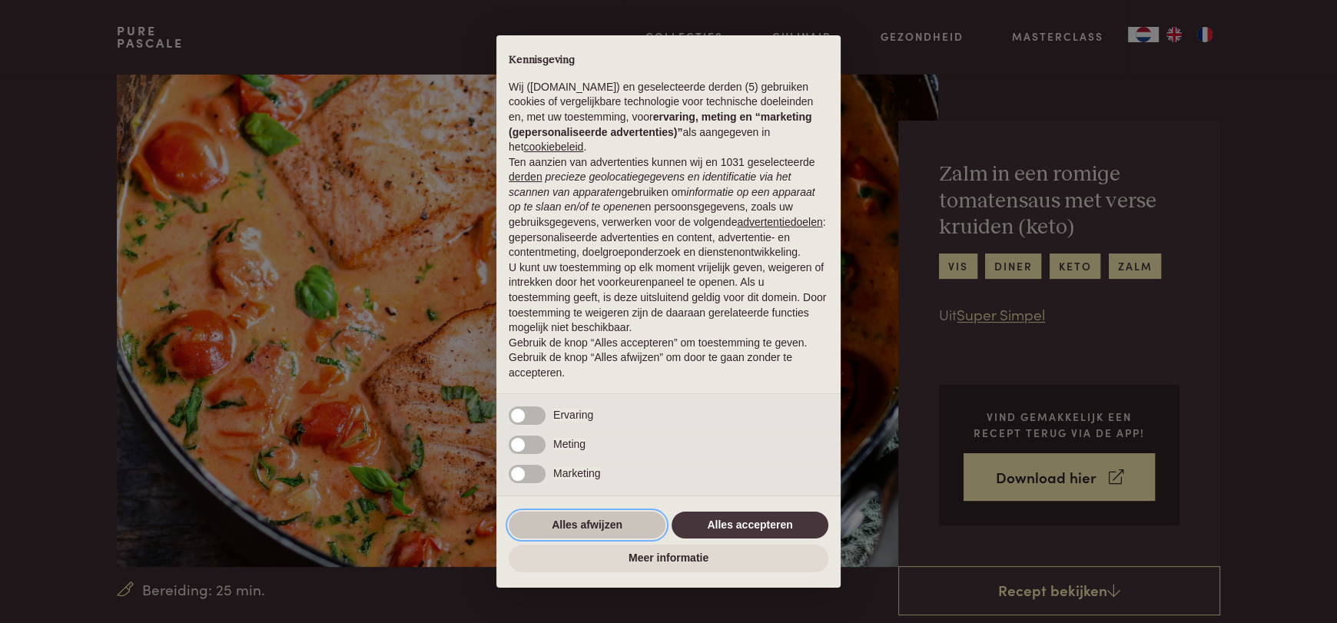
click at [579, 524] on button "Alles afwijzen" at bounding box center [587, 526] width 157 height 28
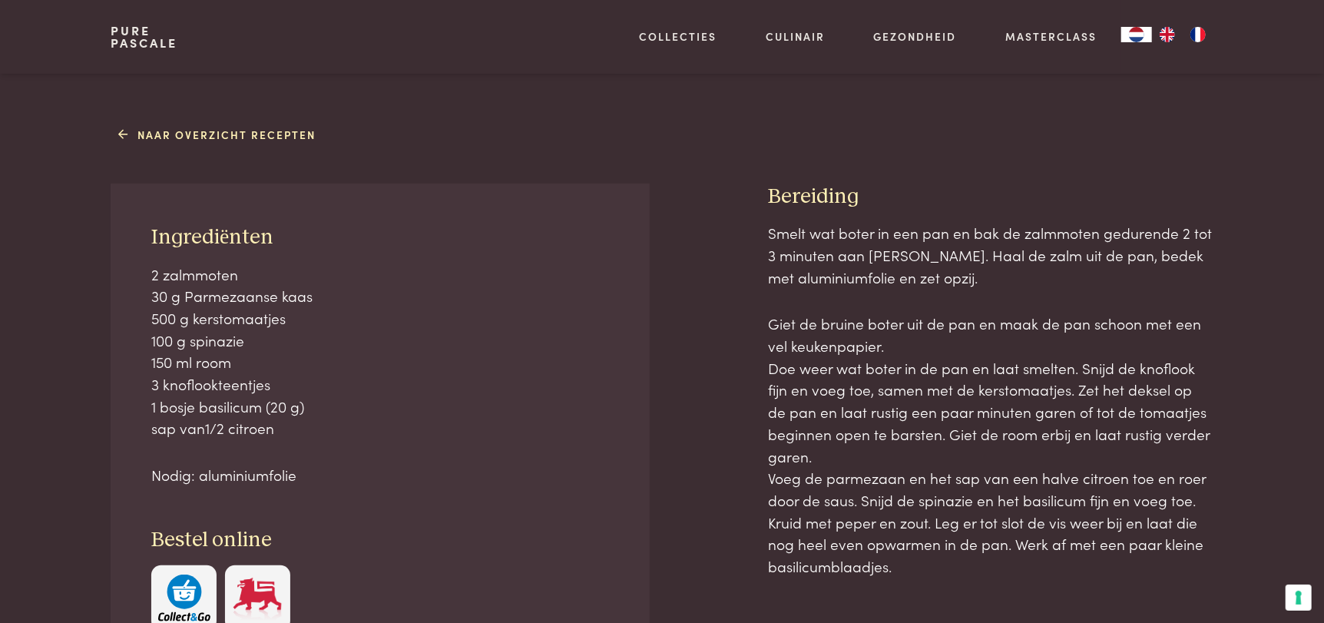
scroll to position [582, 0]
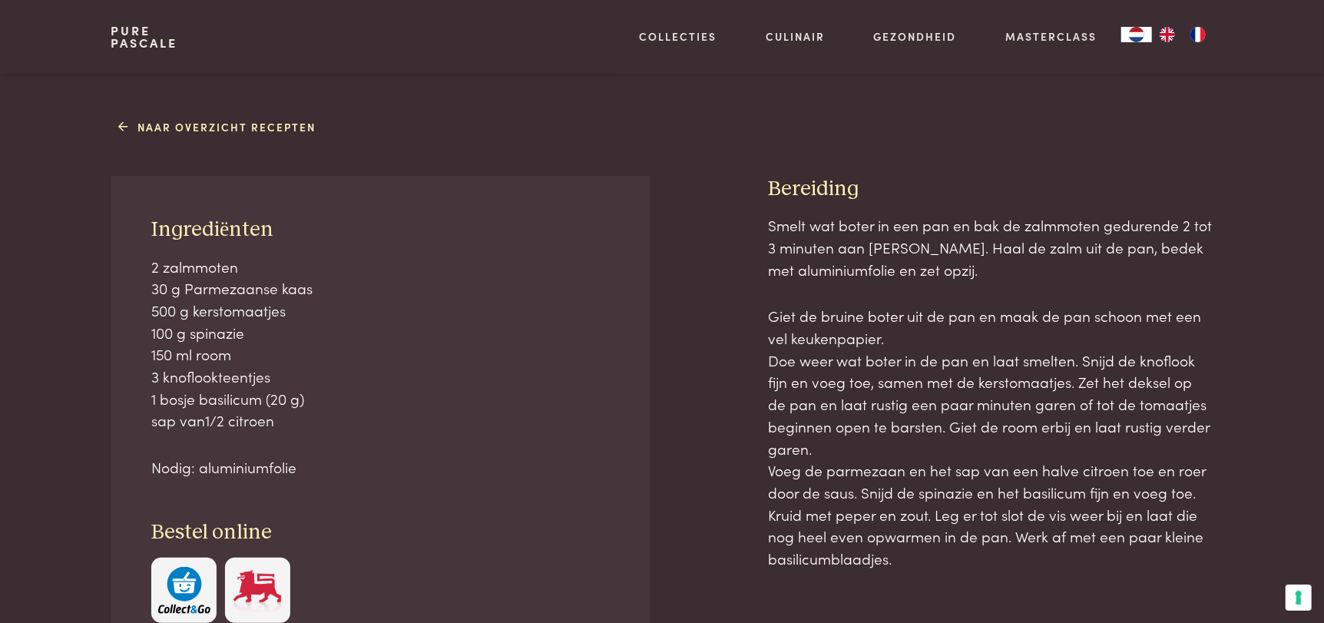
click at [579, 524] on h3 "Bestel online" at bounding box center [380, 532] width 458 height 27
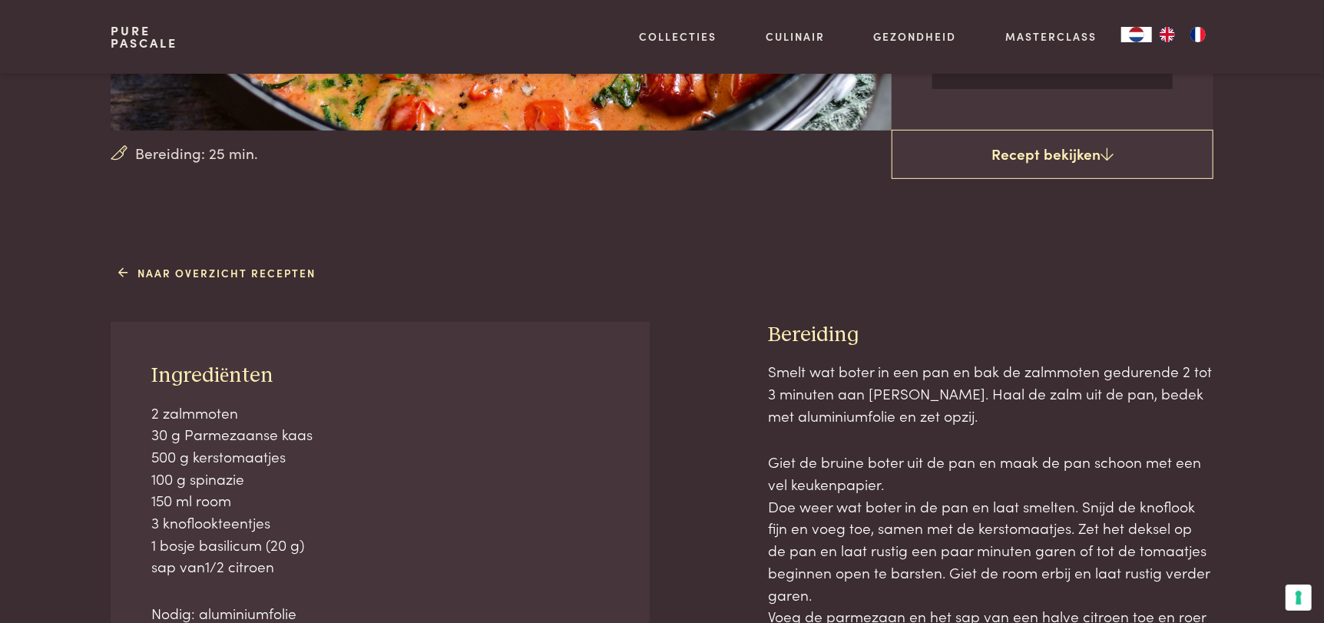
scroll to position [436, 0]
click at [579, 524] on p "2 zalmmoten 30 g Parmezaanse kaas 500 g kerstomaatjes 100 g spinazie 150 ml roo…" at bounding box center [380, 491] width 458 height 177
click at [598, 439] on p "2 zalmmoten 30 g Parmezaanse kaas 500 g kerstomaatjes 100 g spinazie 150 ml roo…" at bounding box center [380, 491] width 458 height 177
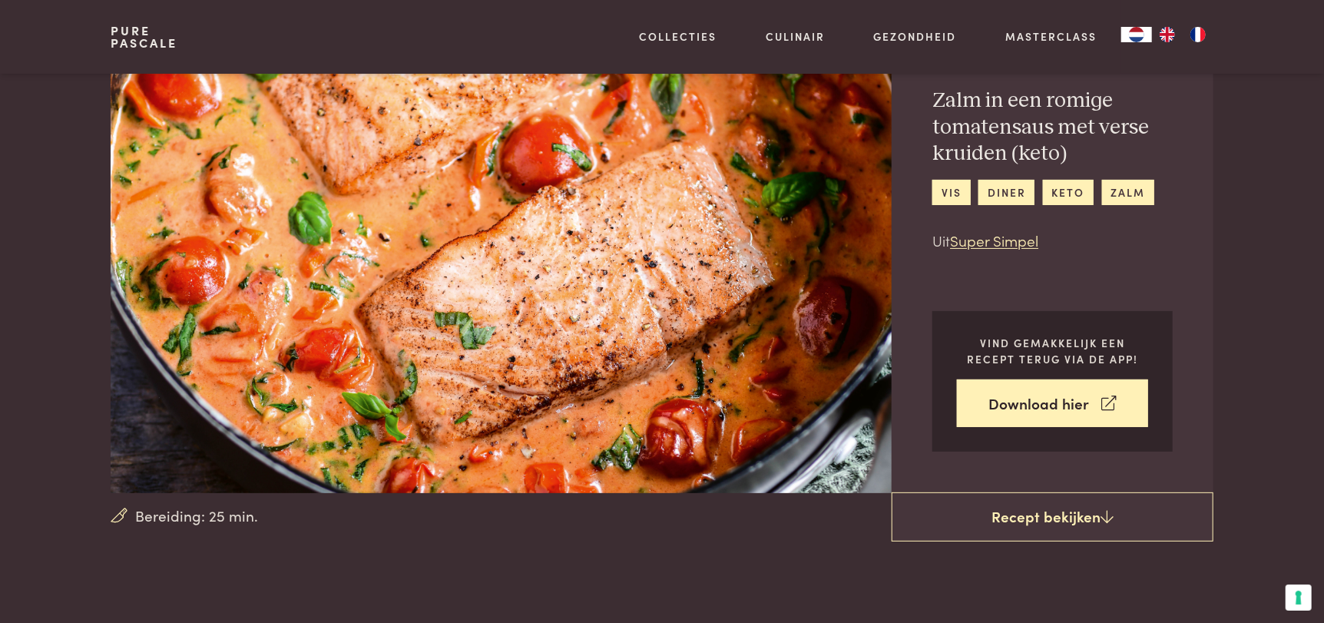
scroll to position [73, 0]
drag, startPoint x: 547, startPoint y: 18, endPoint x: 64, endPoint y: 405, distance: 619.2
click at [64, 405] on section "Bereiding: 25 min. Zalm in een romige tomatensaus met verse kruiden (keto) vis …" at bounding box center [662, 248] width 1324 height 495
drag, startPoint x: 404, startPoint y: 3, endPoint x: 60, endPoint y: 223, distance: 408.3
click at [60, 223] on section "Bereiding: 25 min. Zalm in een romige tomatensaus met verse kruiden (keto) vis …" at bounding box center [662, 248] width 1324 height 495
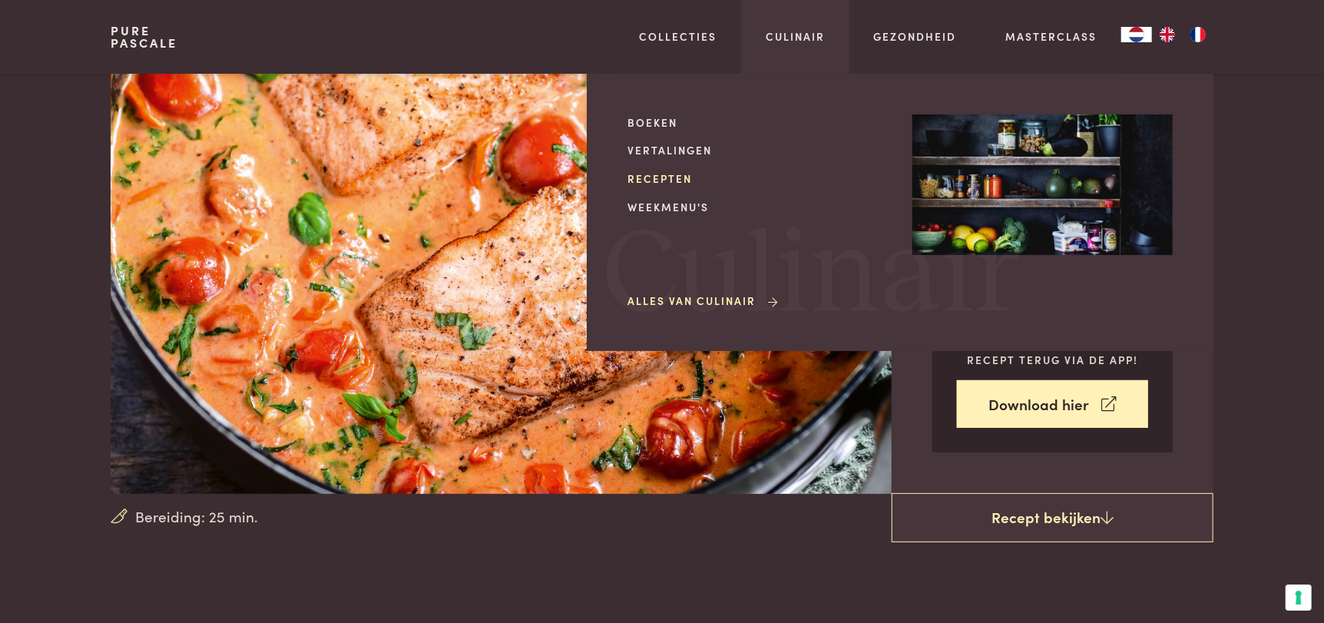
click at [665, 173] on link "Recepten" at bounding box center [758, 179] width 260 height 16
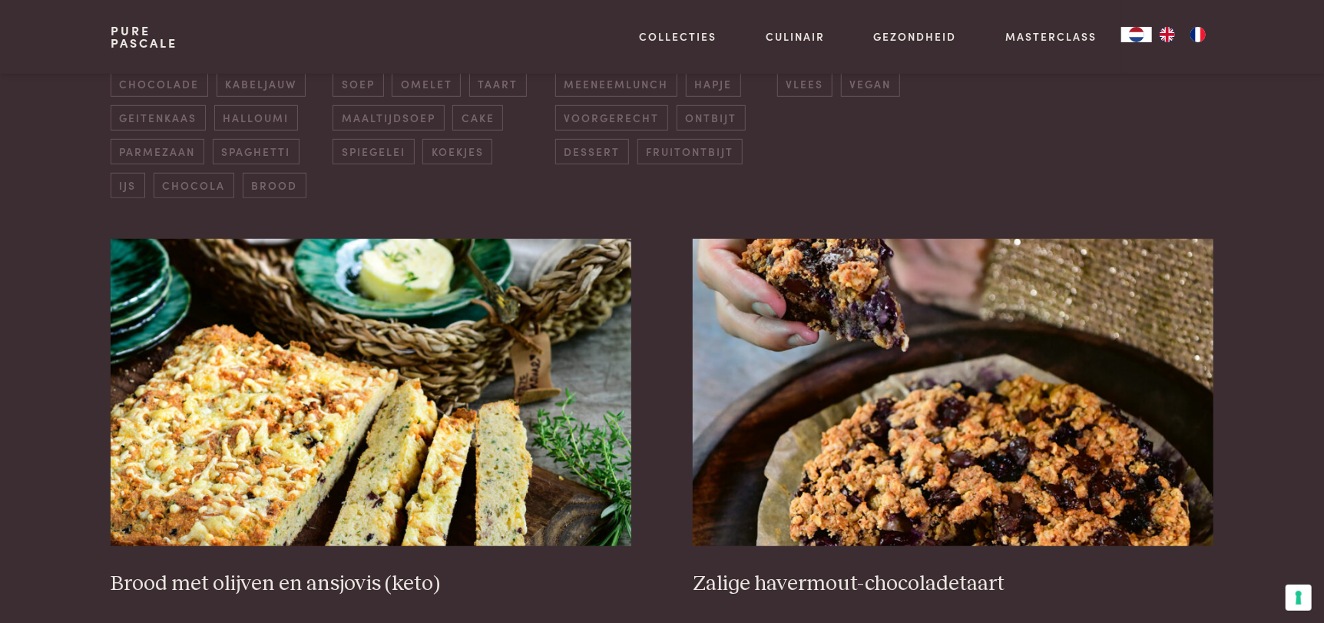
scroll to position [475, 0]
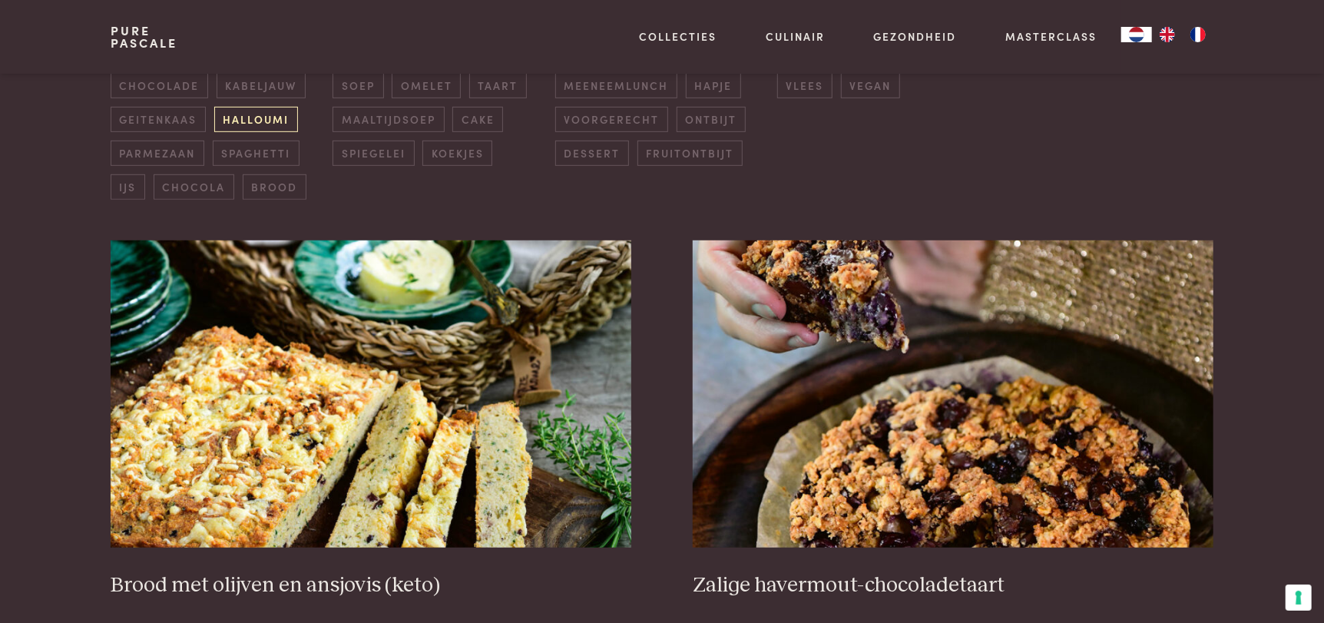
click at [259, 113] on span "halloumi" at bounding box center [256, 119] width 84 height 25
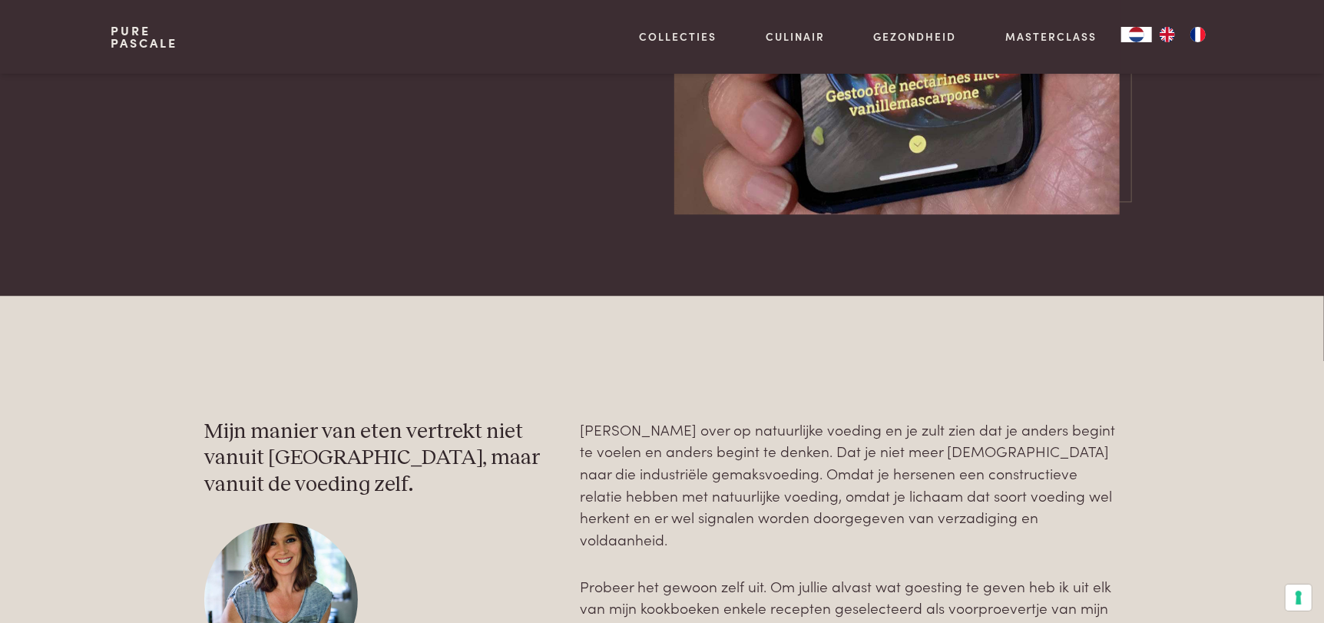
scroll to position [2363, 0]
